Goal: Task Accomplishment & Management: Use online tool/utility

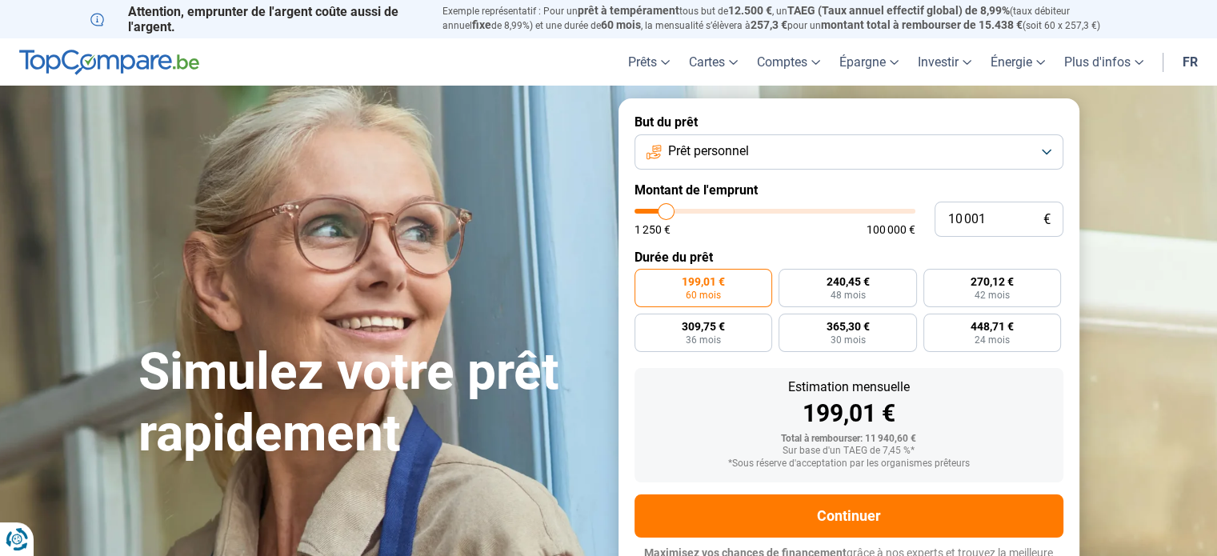
type input "11 750"
type input "11750"
type input "13 750"
type input "13750"
type input "17 000"
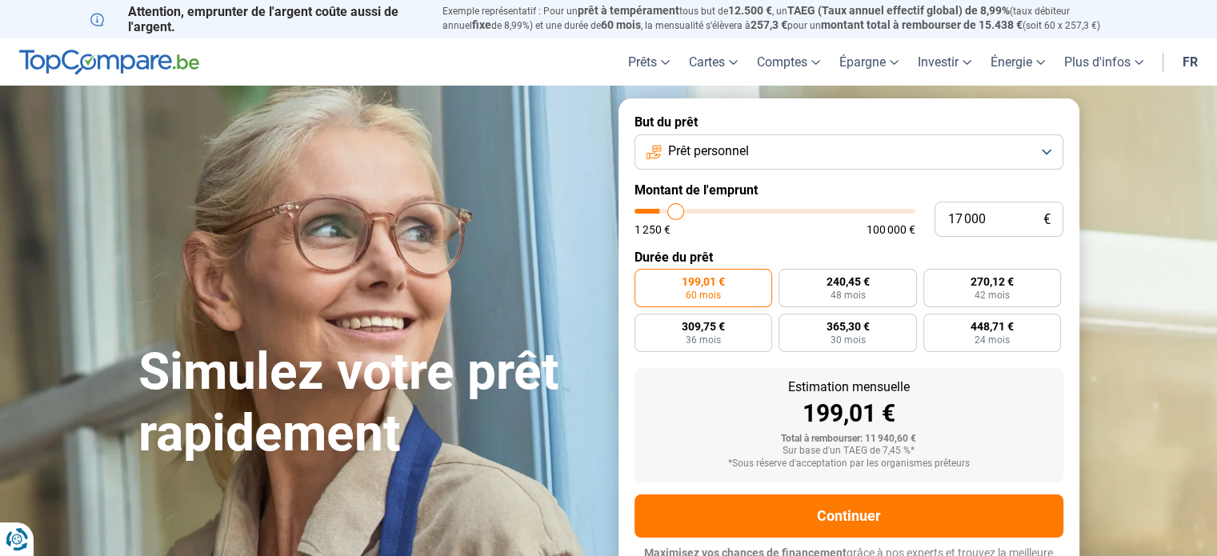
type input "17000"
type input "23 000"
type input "23000"
type input "30 750"
type input "30750"
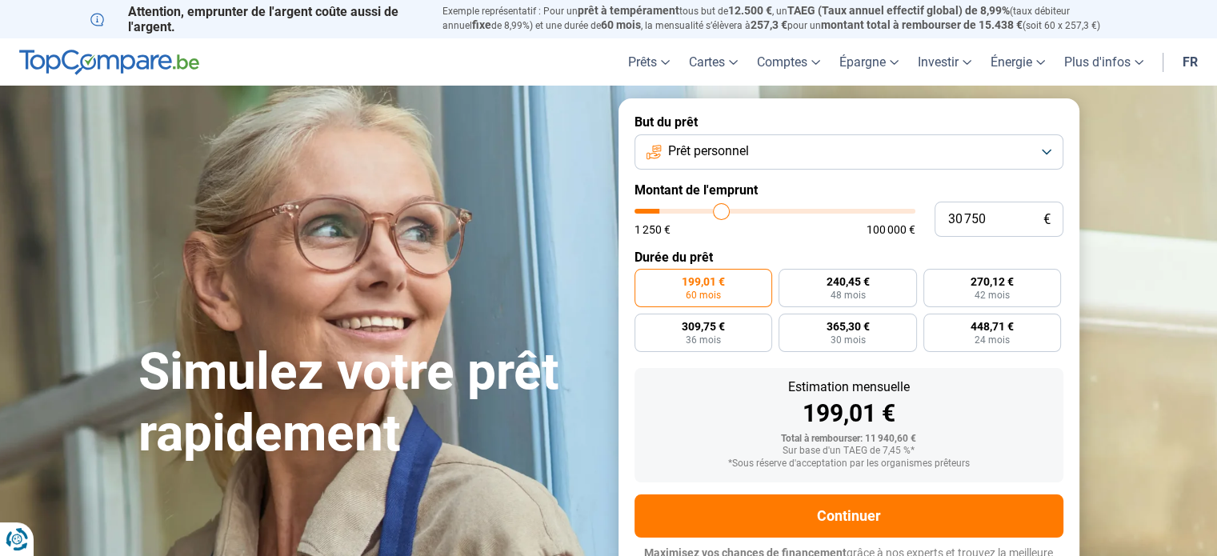
type input "37 500"
type input "37500"
type input "42 250"
type input "42250"
type input "44 750"
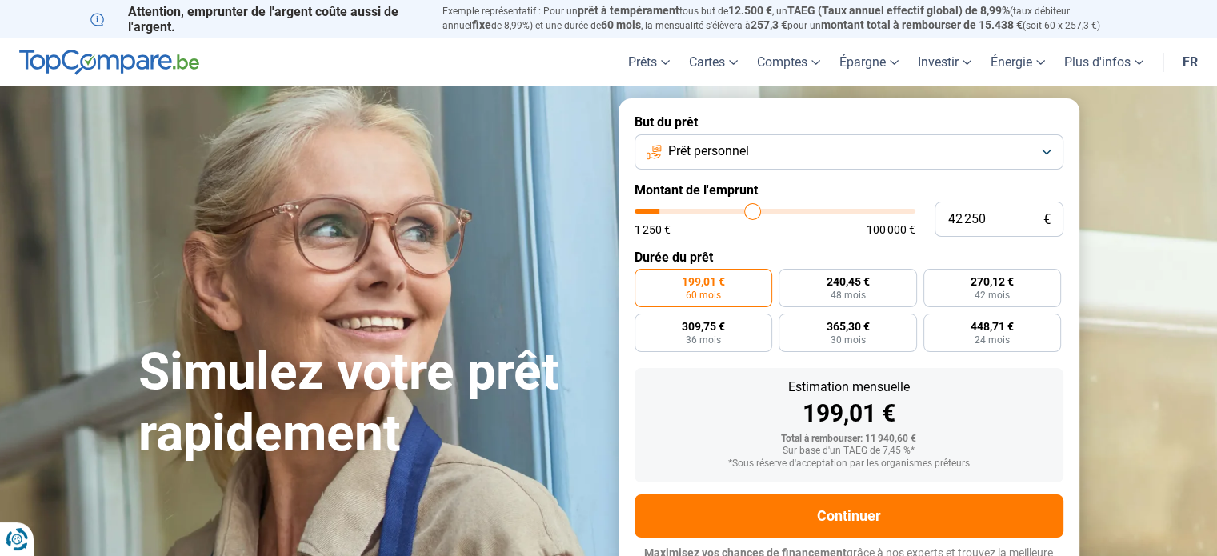
type input "44750"
type input "45 750"
type input "45750"
type input "46 500"
type input "46500"
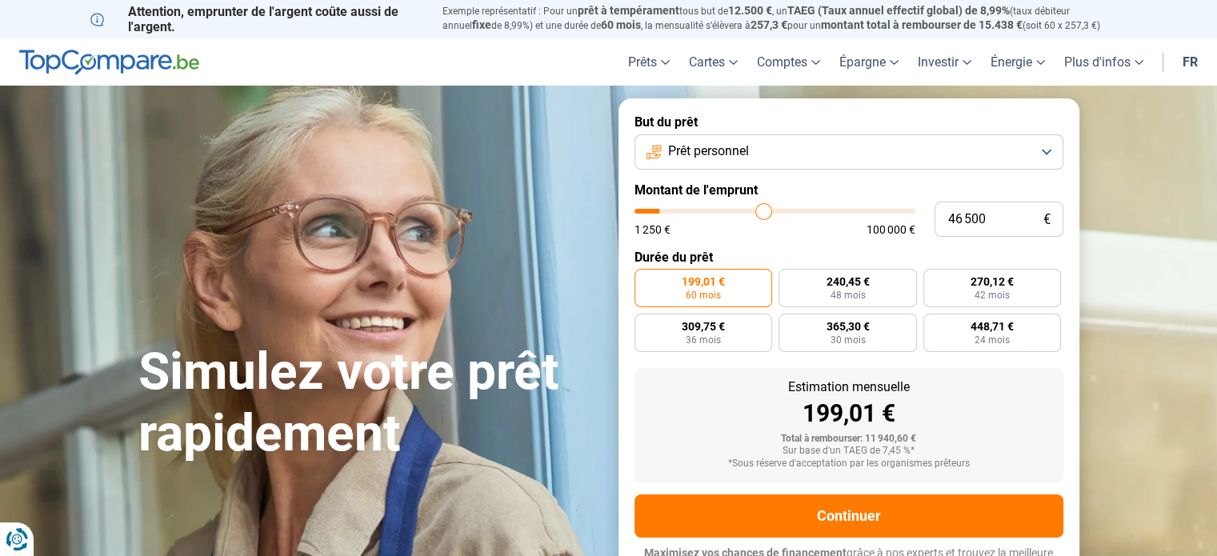
type input "48 000"
type input "48000"
type input "49 750"
type input "49750"
type input "52 000"
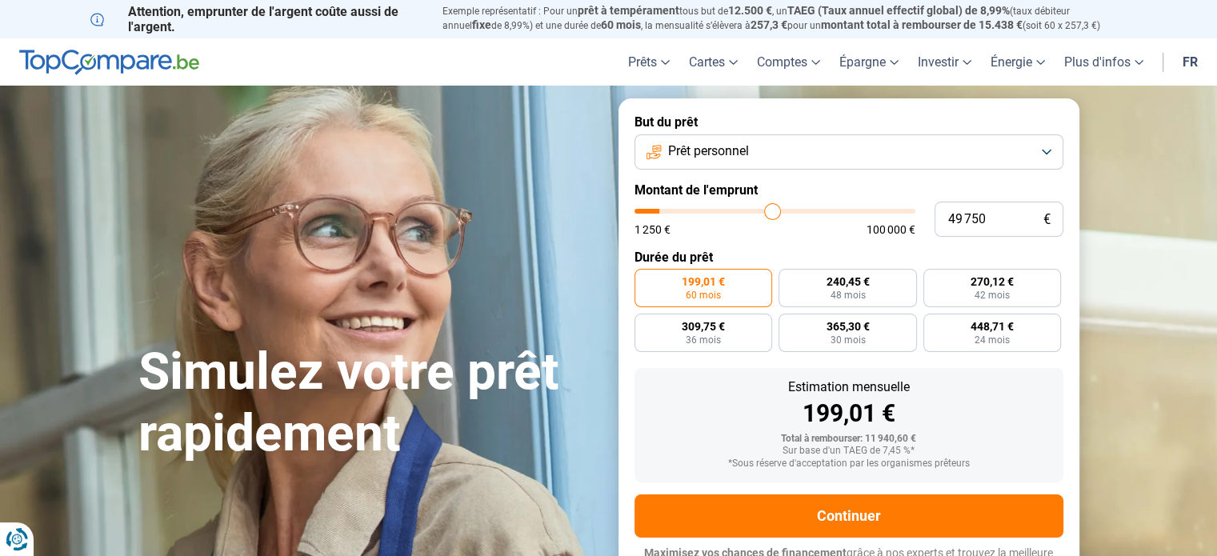
type input "52000"
type input "55 000"
type input "55000"
type input "57 750"
type input "57750"
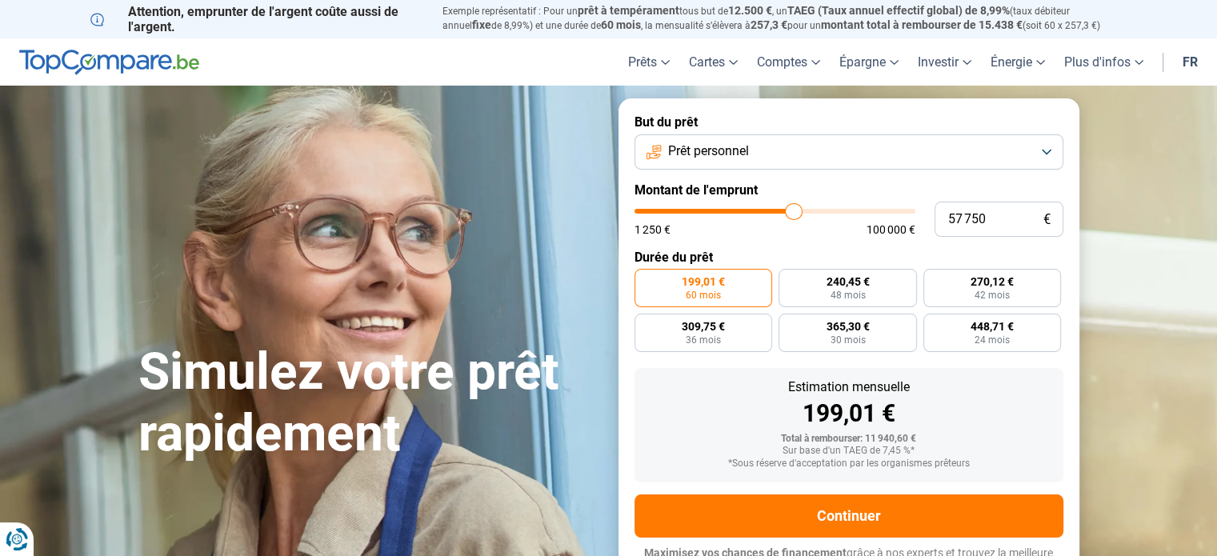
type input "62 000"
type input "62000"
type input "66 750"
type input "66750"
type input "71 000"
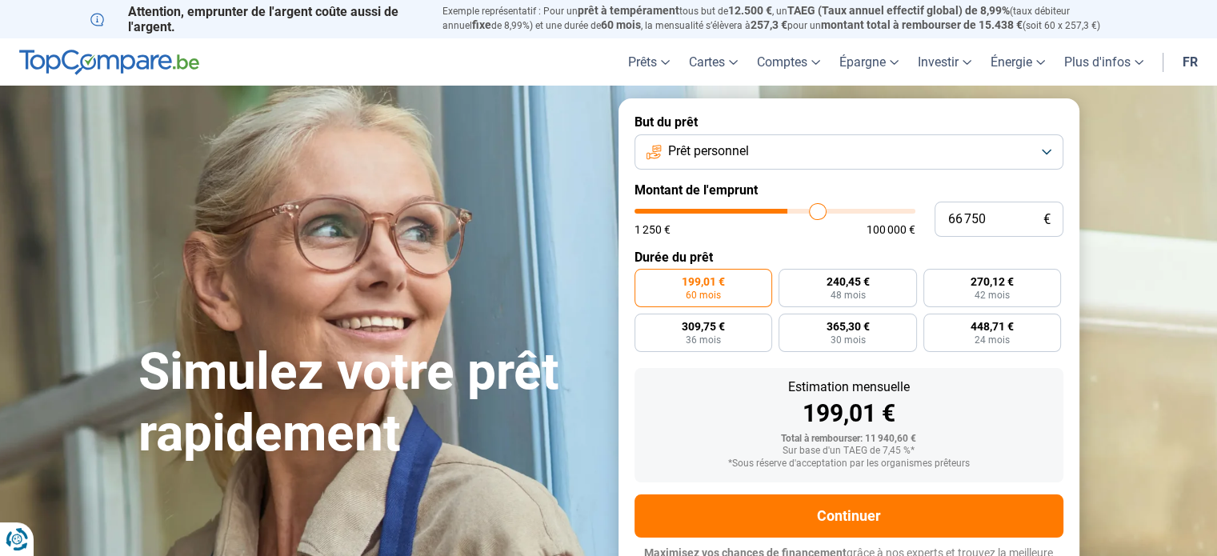
type input "71000"
type input "76 000"
type input "76000"
type input "79 750"
type input "79750"
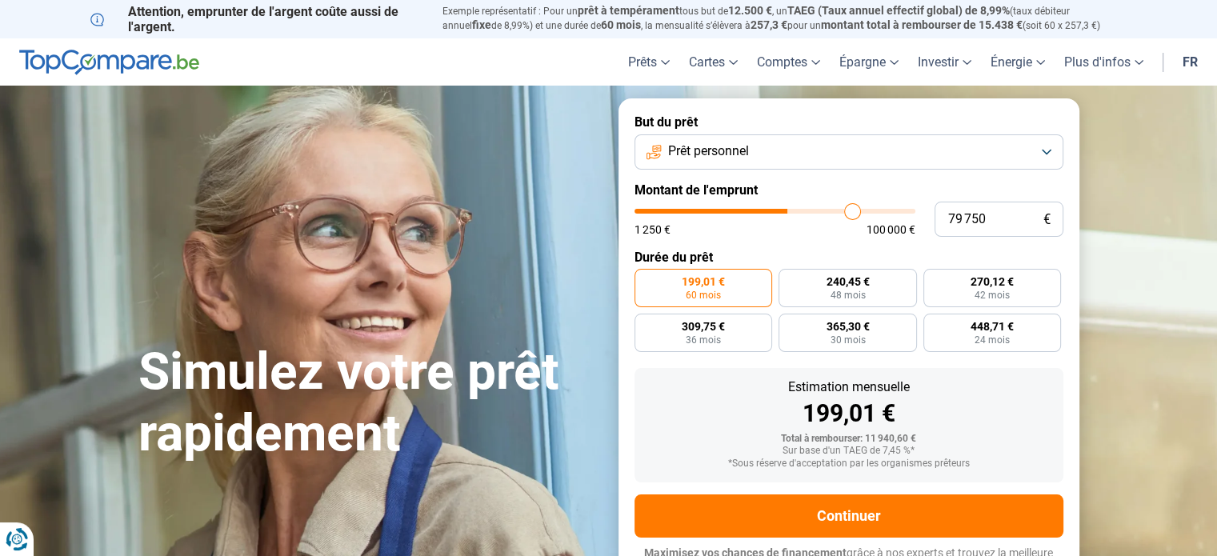
type input "82 000"
type input "82000"
type input "83 750"
type input "83750"
type input "85 750"
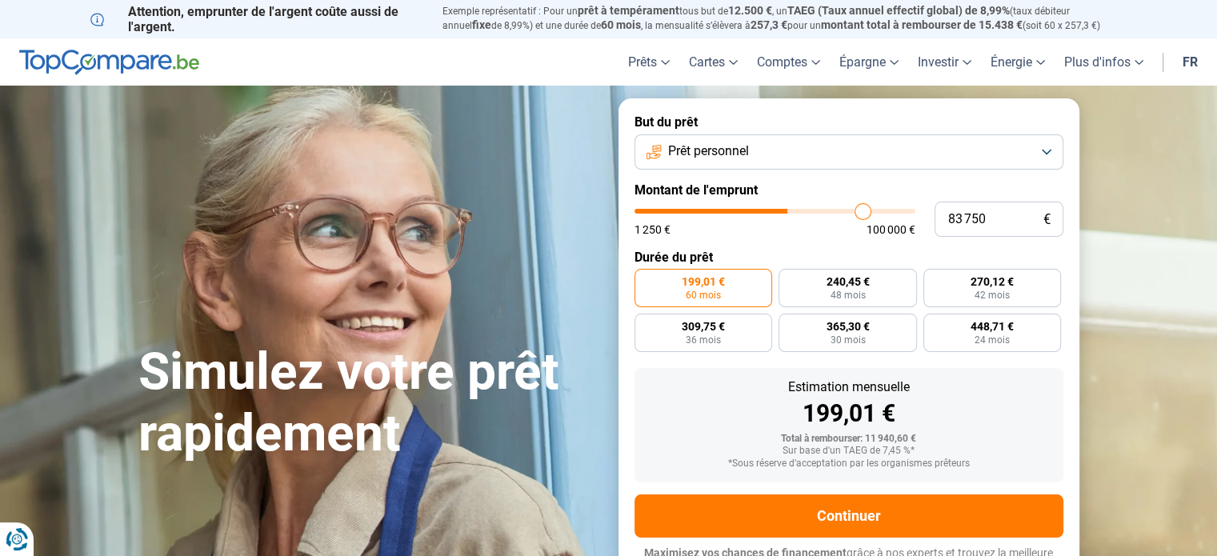
type input "85750"
type input "87 000"
type input "87000"
type input "87 750"
type input "87750"
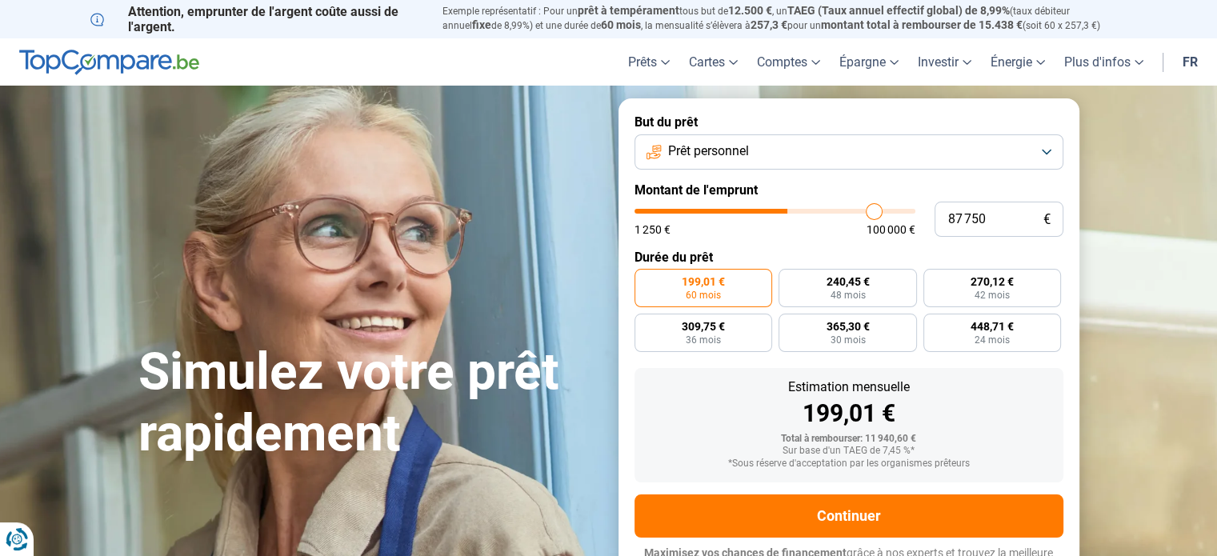
type input "88 250"
type input "88250"
type input "88 750"
type input "88750"
type input "90 000"
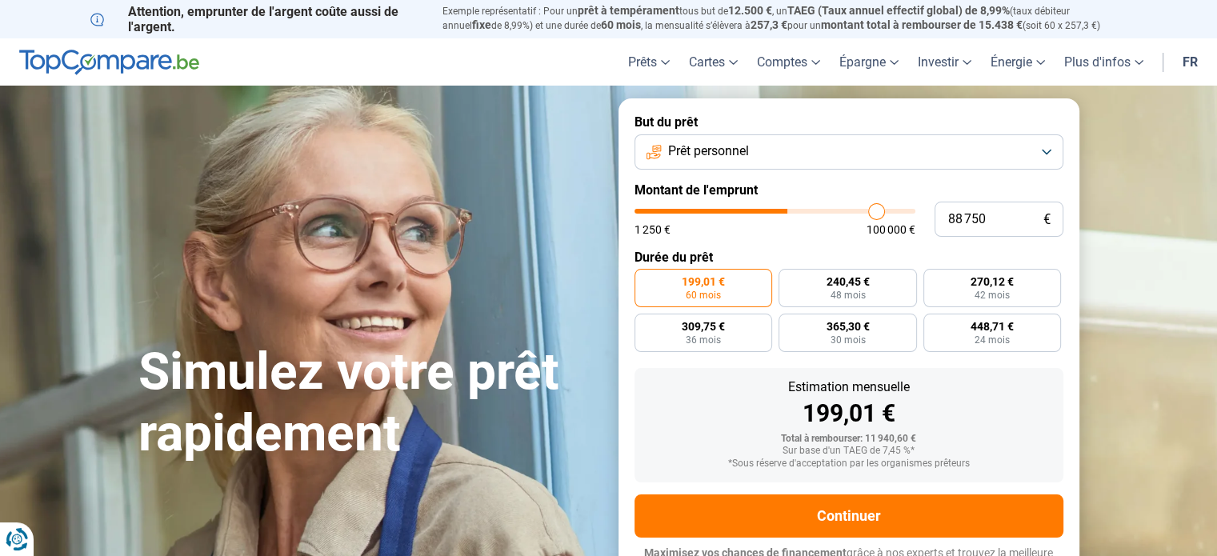
type input "90000"
type input "91 250"
type input "91250"
type input "93 000"
type input "93000"
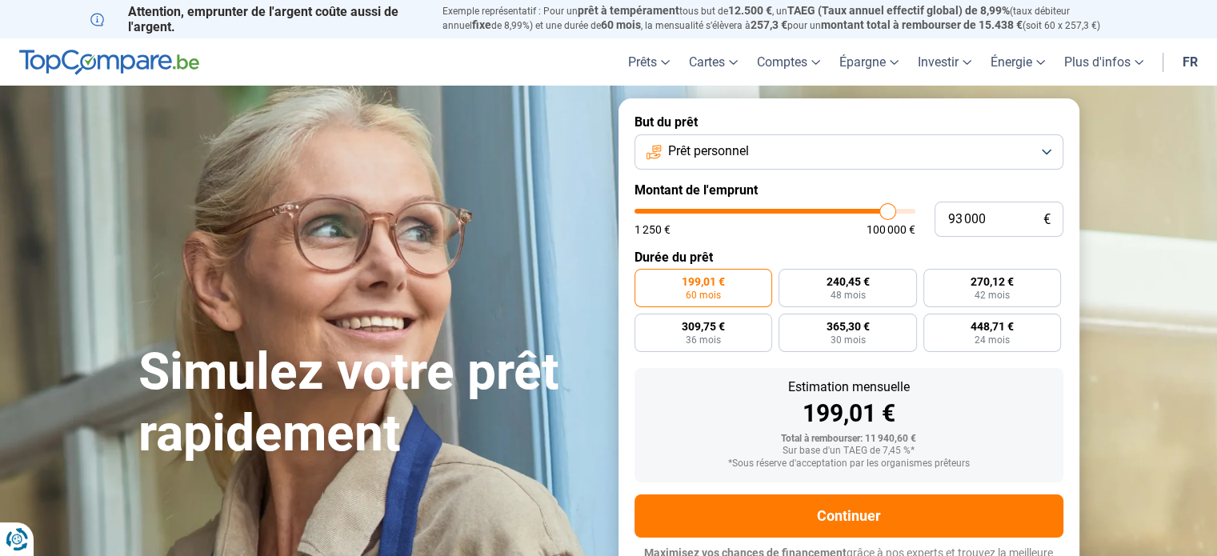
type input "94 750"
type input "94750"
type input "96 250"
type input "96250"
type input "97 250"
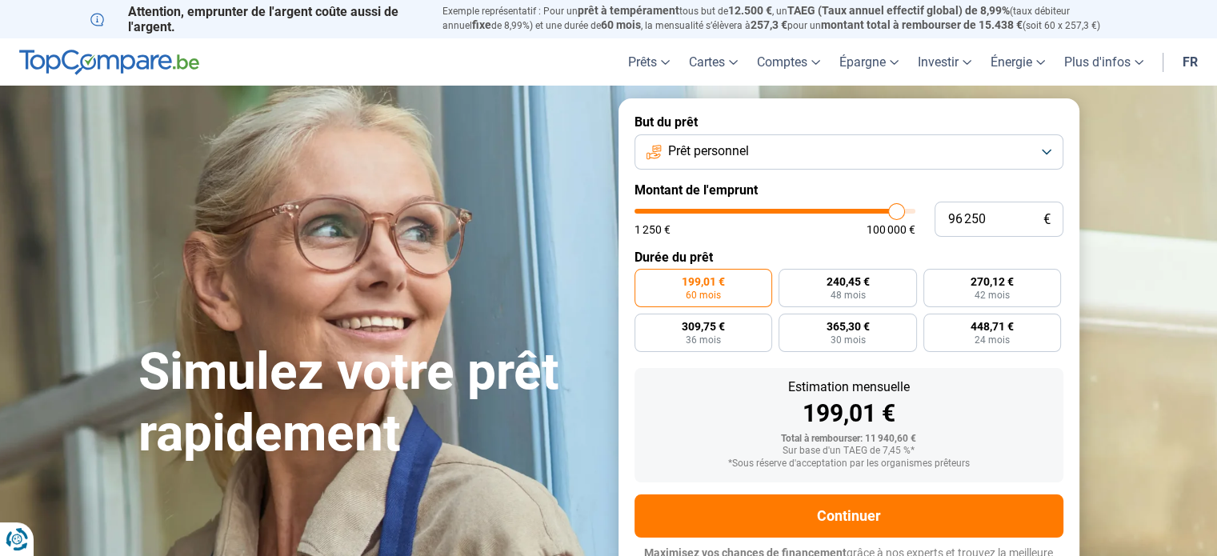
type input "97250"
type input "97 750"
type input "97750"
type input "98 750"
type input "98750"
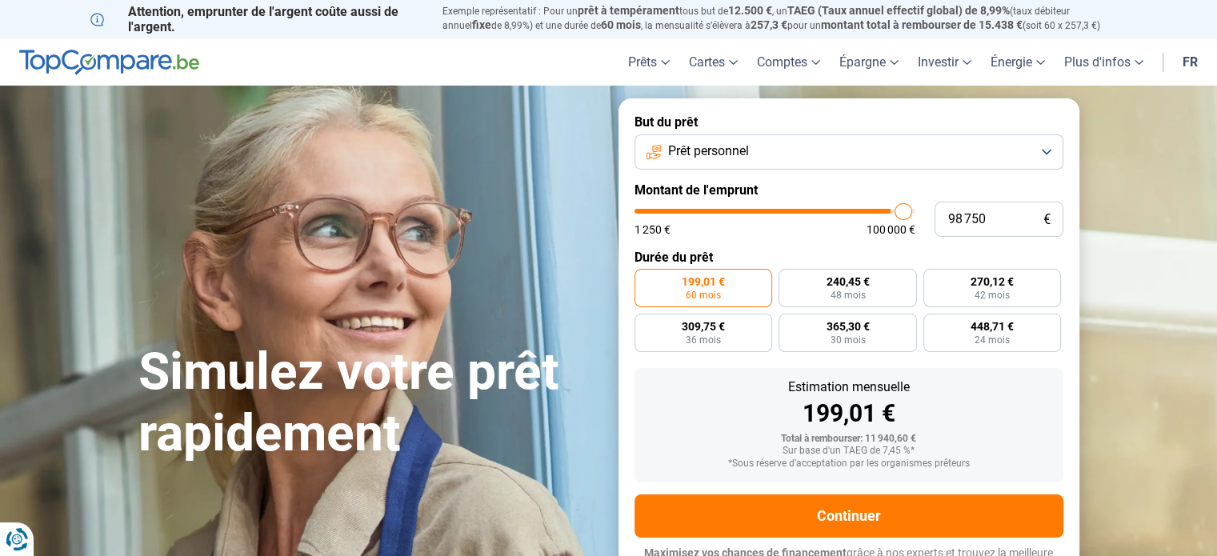
type input "99 500"
type input "99500"
type input "100 000"
drag, startPoint x: 668, startPoint y: 209, endPoint x: 906, endPoint y: 210, distance: 237.7
type input "100000"
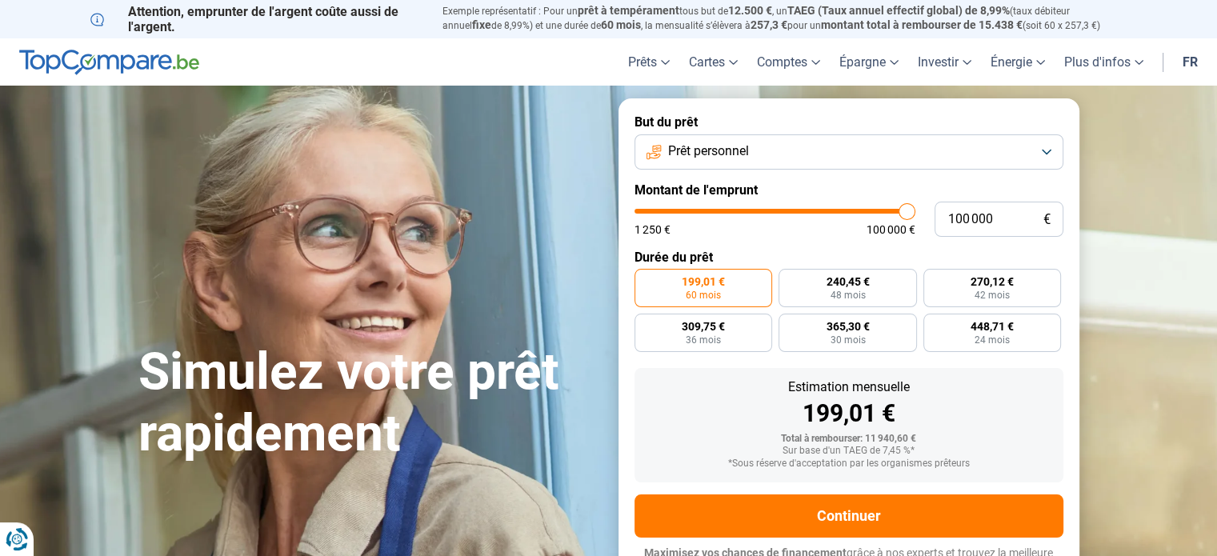
click at [906, 210] on input "range" at bounding box center [775, 211] width 281 height 5
radio input "false"
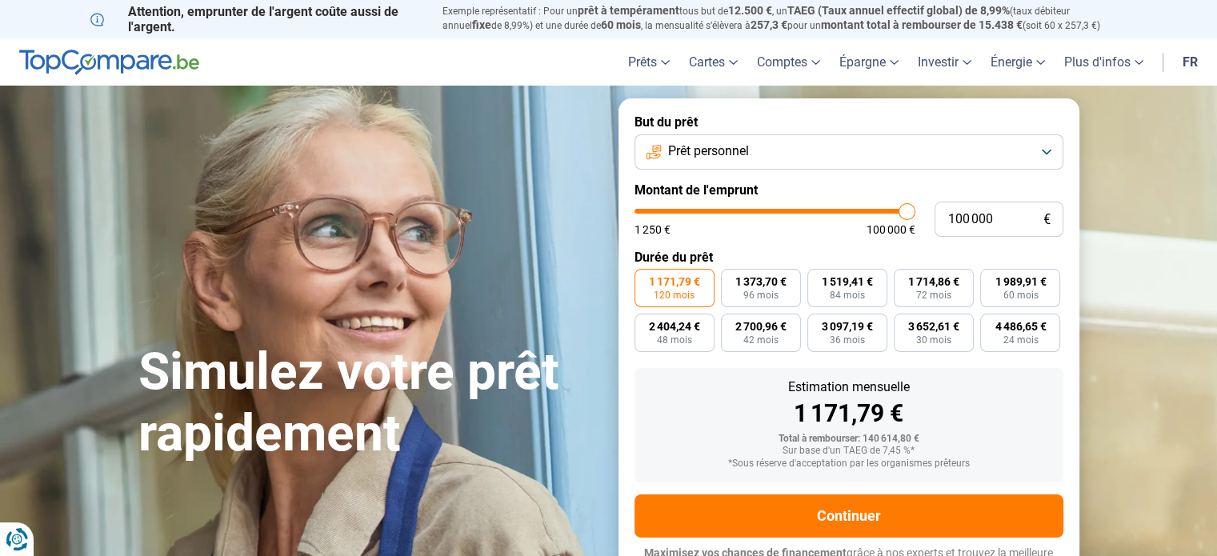
scroll to position [22, 0]
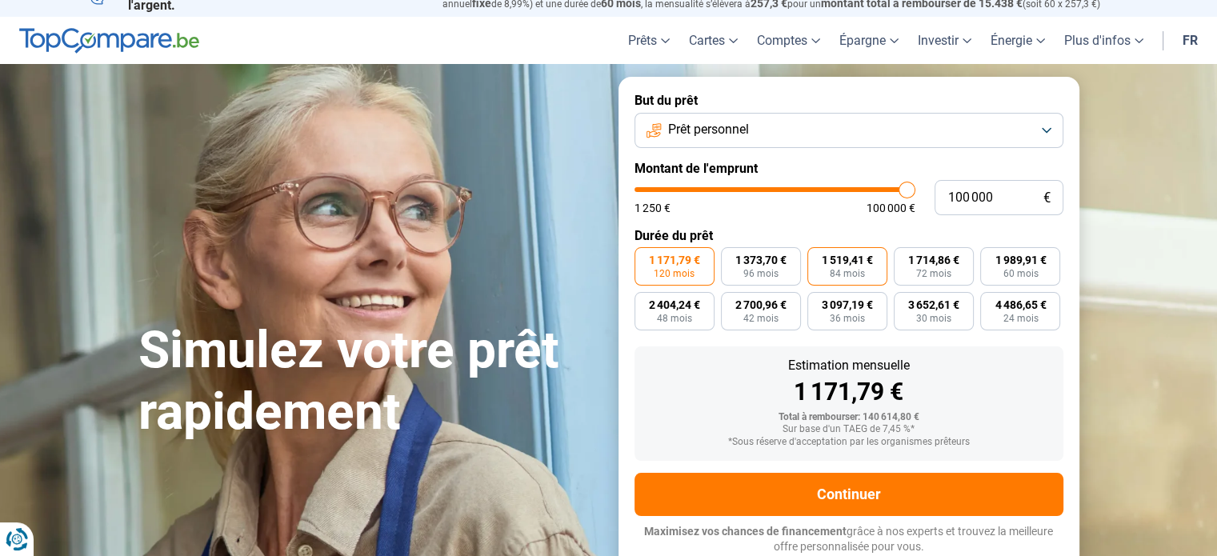
click at [852, 263] on span "1 519,41 €" at bounding box center [847, 260] width 51 height 11
click at [818, 258] on input "1 519,41 € 84 mois" at bounding box center [813, 252] width 10 height 10
radio input "true"
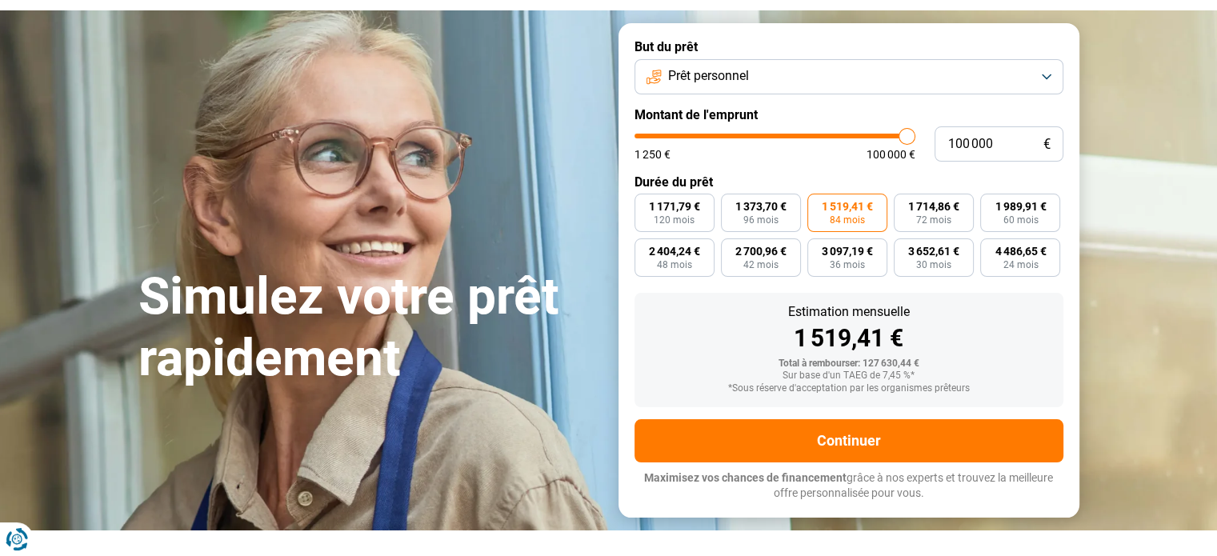
scroll to position [102, 0]
